Goal: Communication & Community: Ask a question

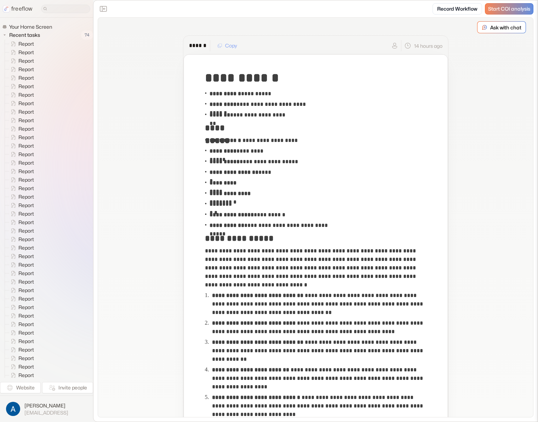
scroll to position [2003, 0]
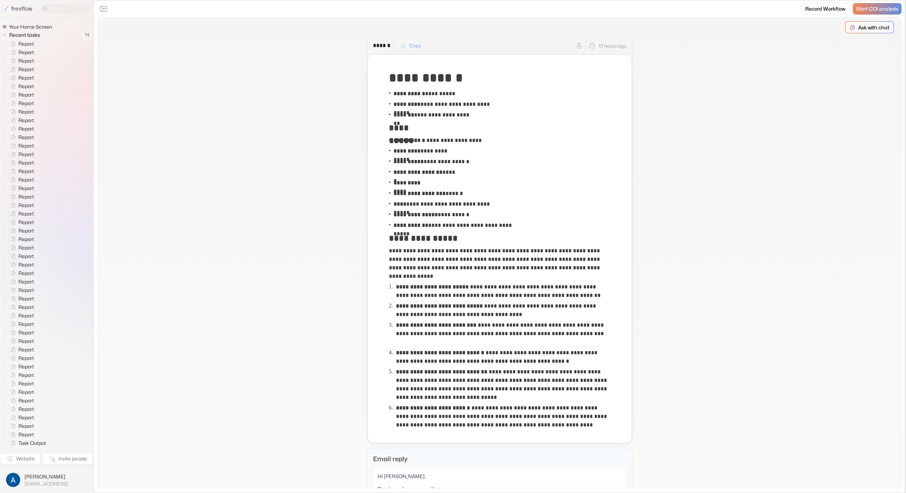
click at [846, 30] on div "Ask with chat" at bounding box center [870, 27] width 48 height 11
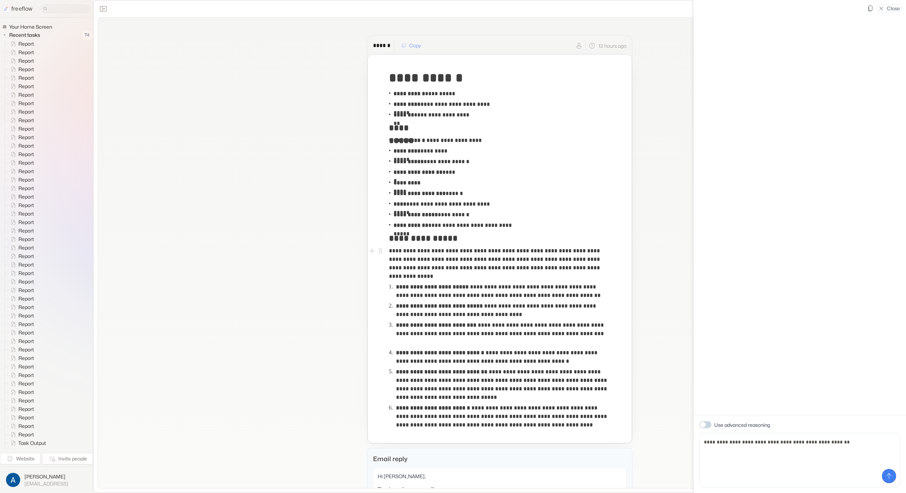
type textarea "**********"
